Goal: Browse casually

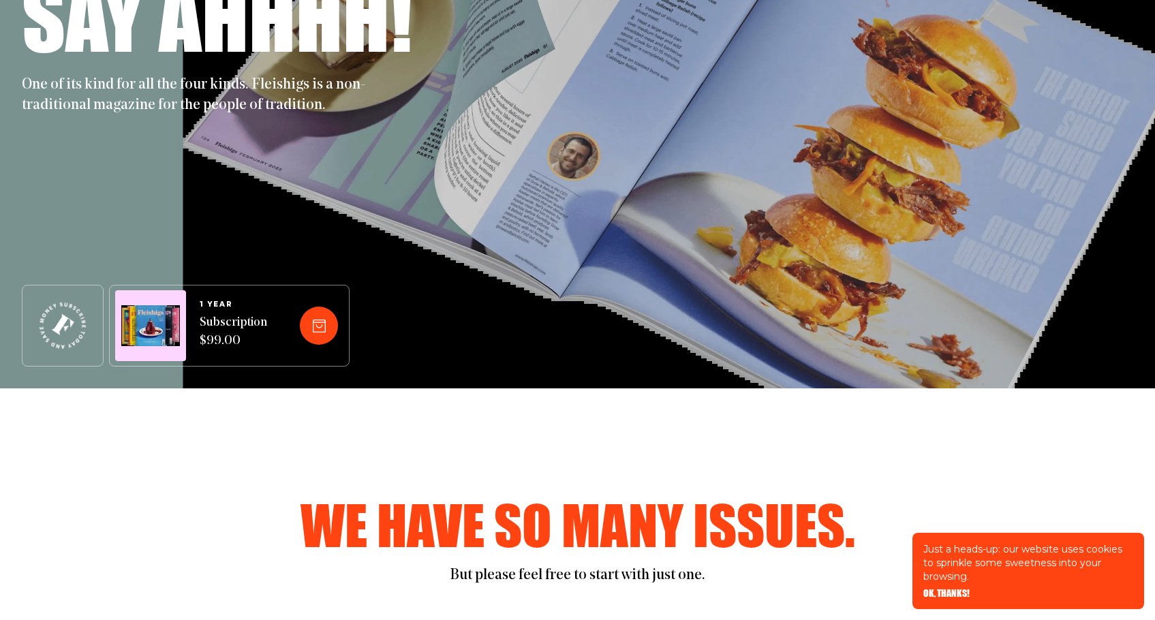
scroll to position [84, 0]
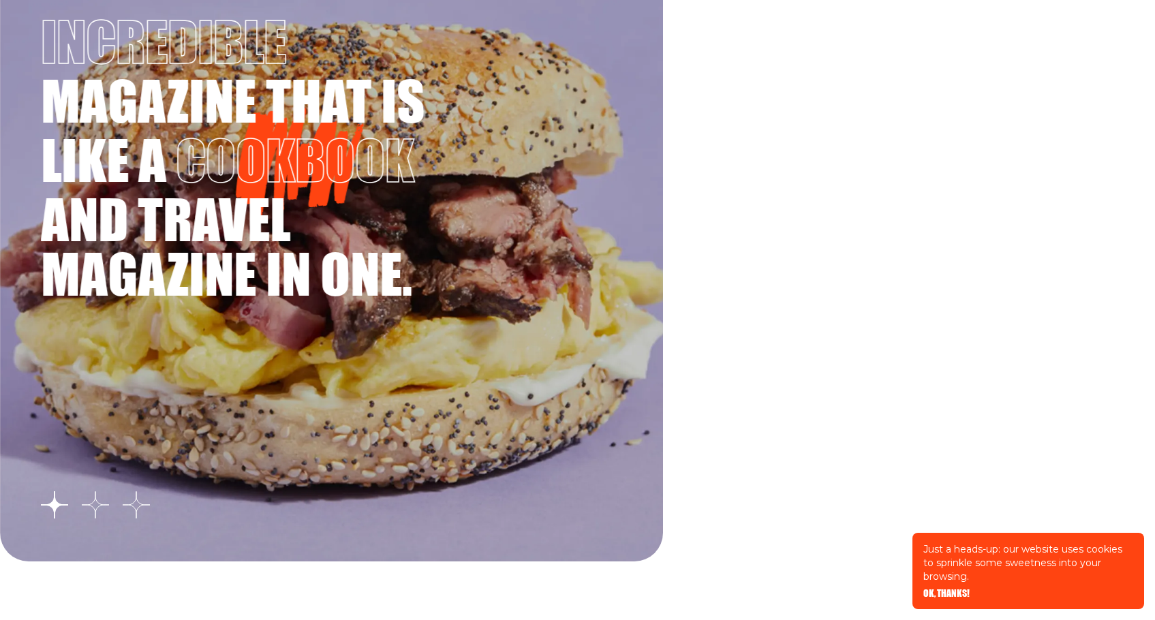
scroll to position [2486, 0]
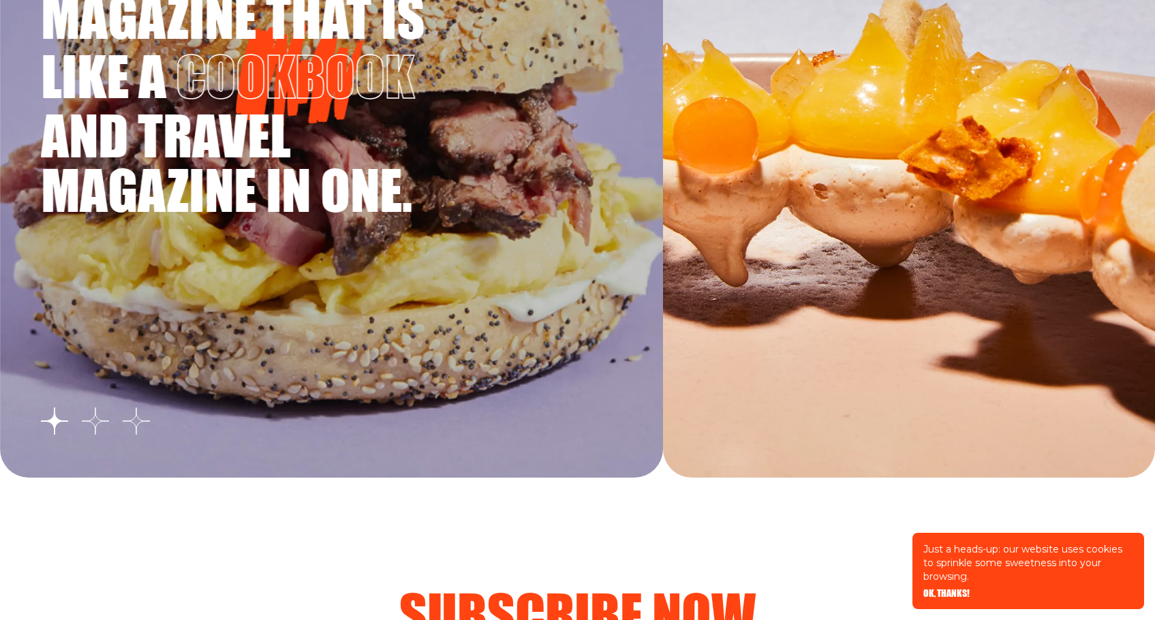
scroll to position [2486, 0]
